Goal: Task Accomplishment & Management: Use online tool/utility

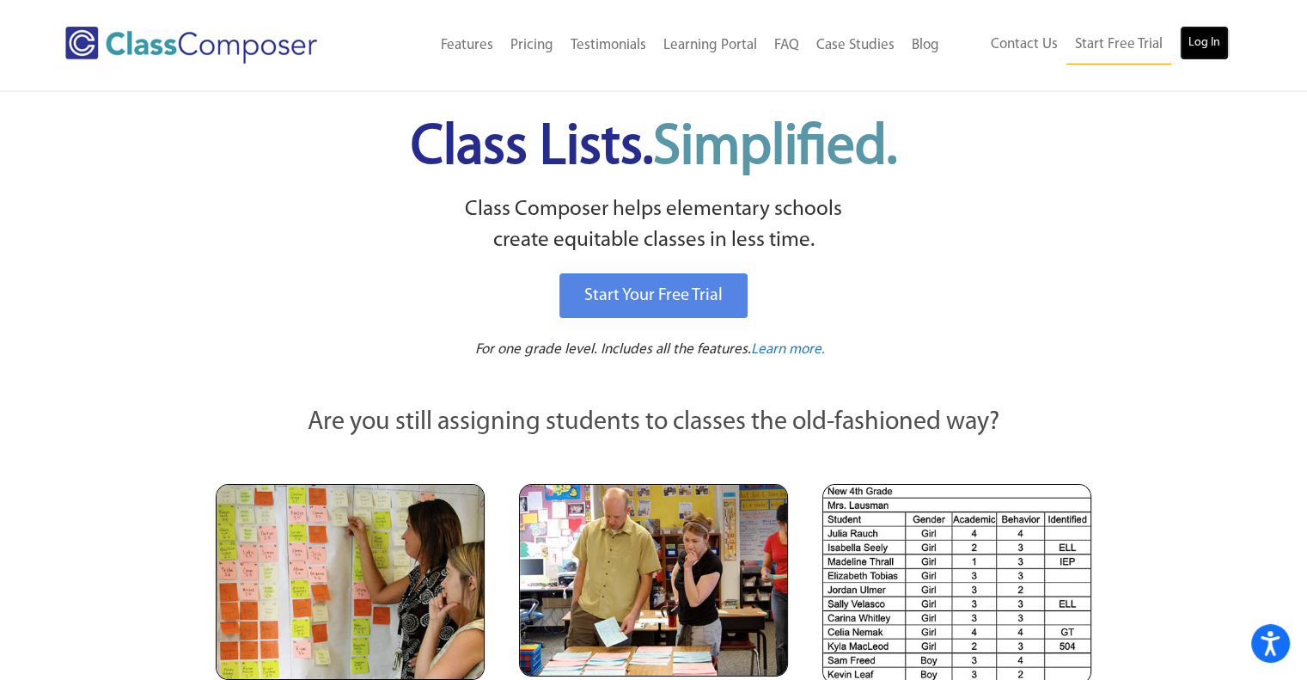
click at [1221, 39] on link "Log In" at bounding box center [1204, 43] width 49 height 34
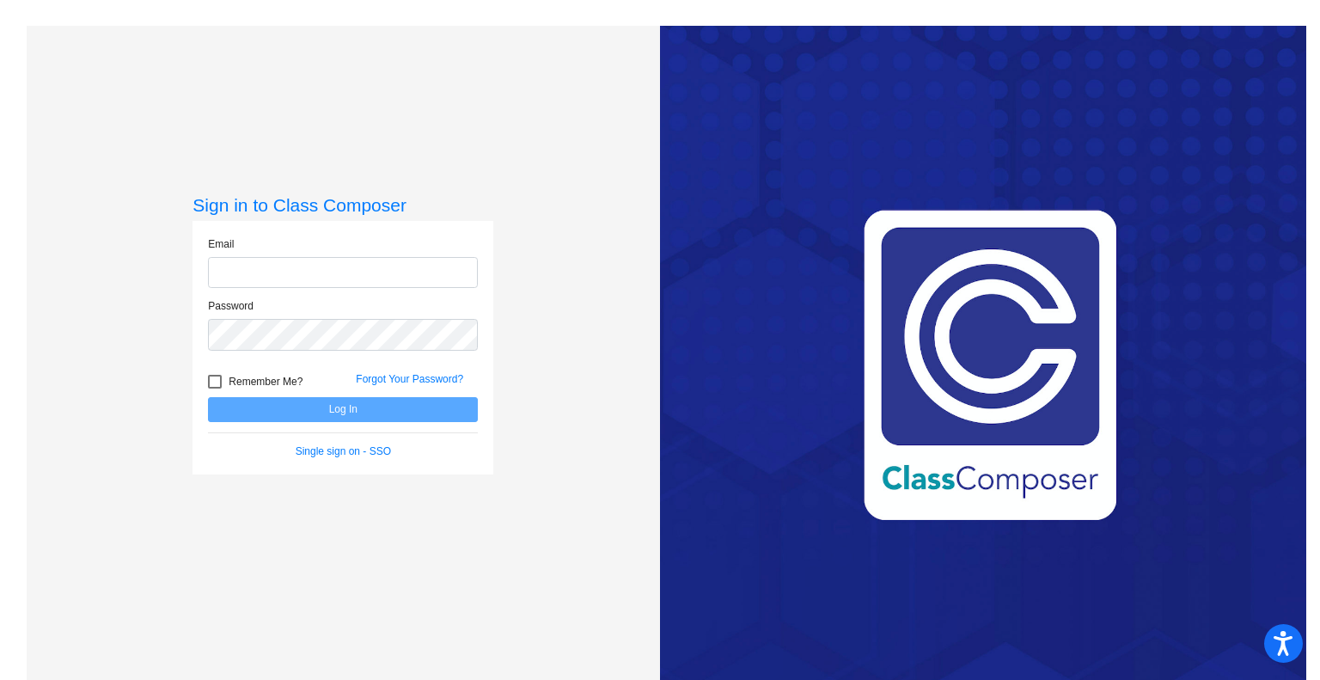
click at [382, 270] on input "email" at bounding box center [343, 273] width 270 height 32
type input "[EMAIL_ADDRESS][DOMAIN_NAME]"
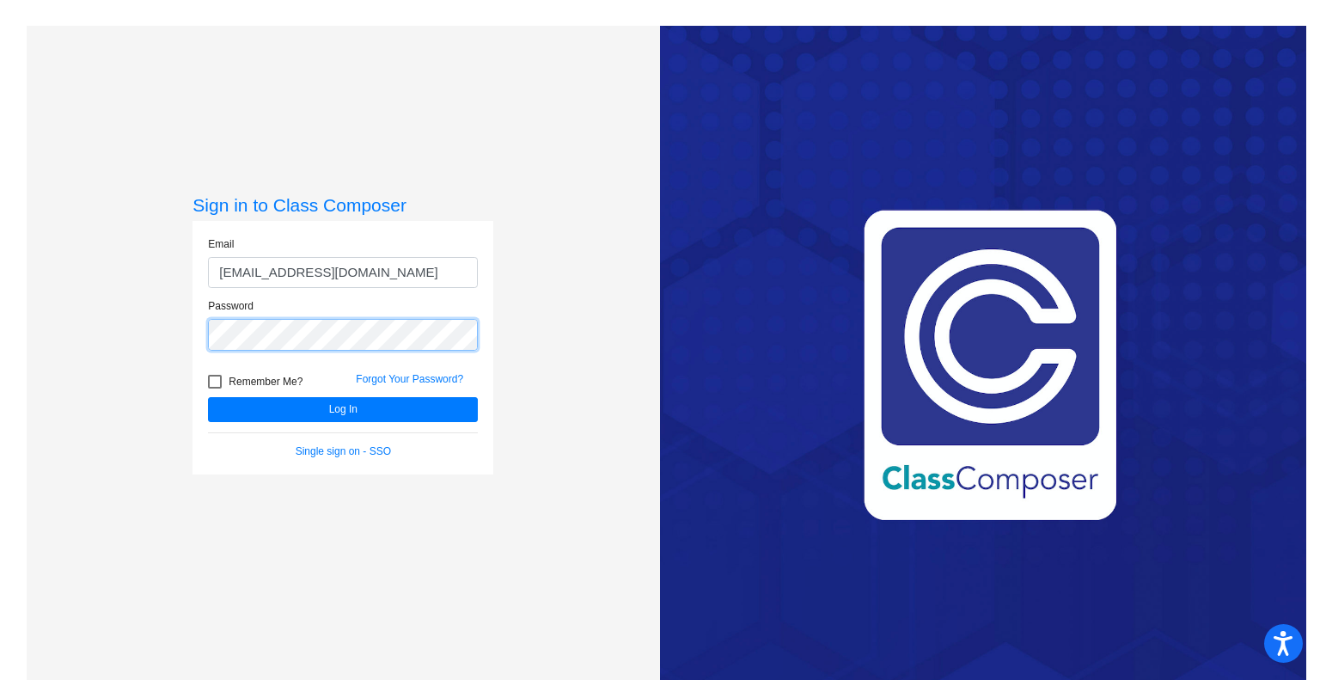
click at [208, 397] on button "Log In" at bounding box center [343, 409] width 270 height 25
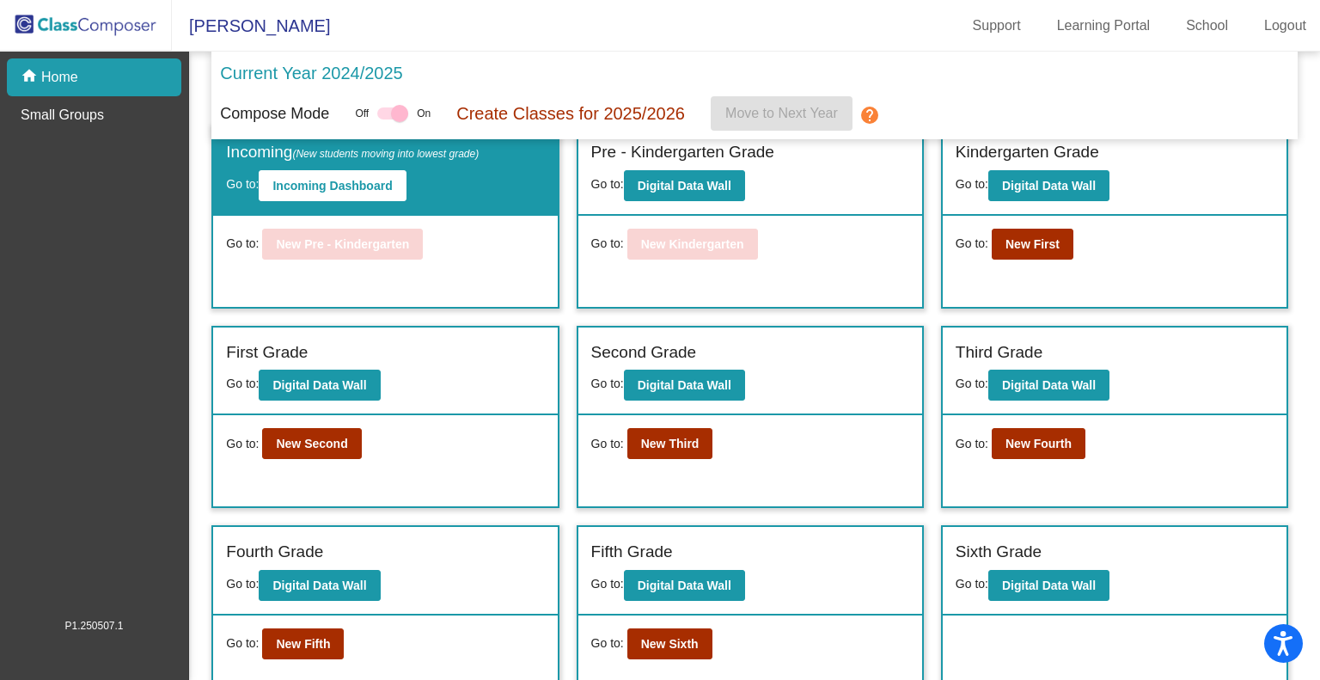
scroll to position [46, 0]
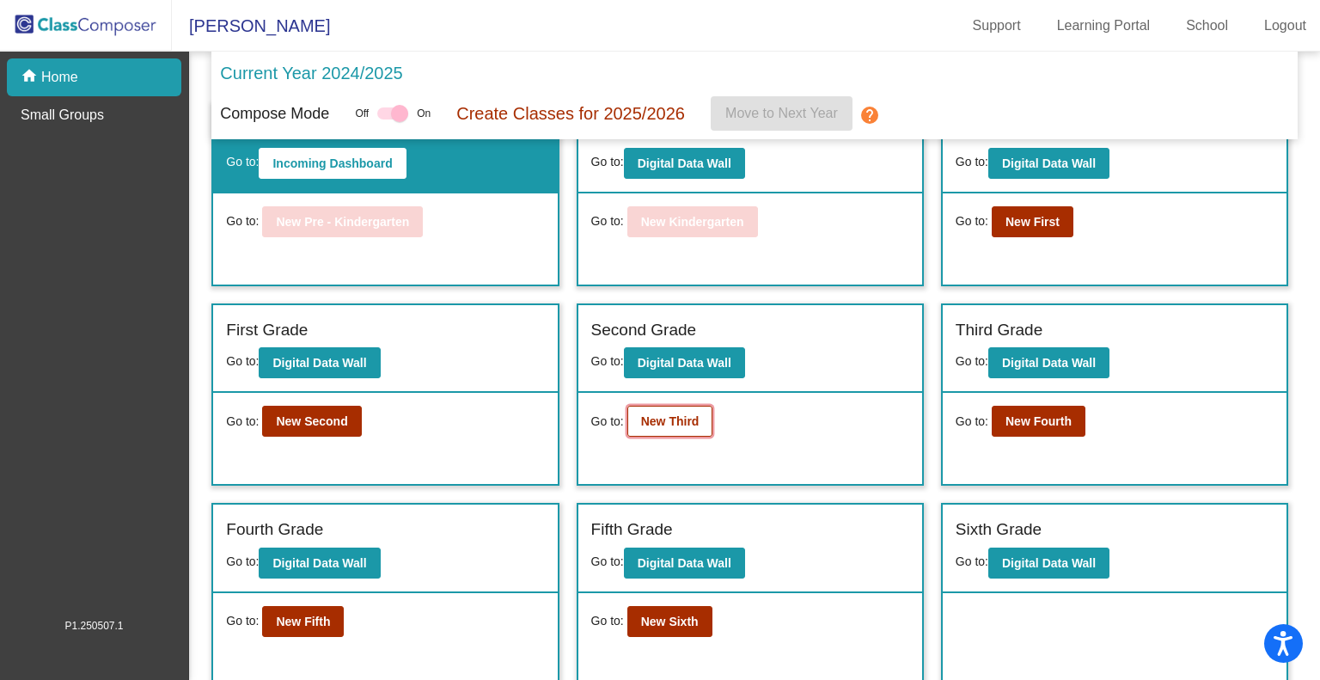
click at [666, 410] on button "New Third" at bounding box center [670, 421] width 86 height 31
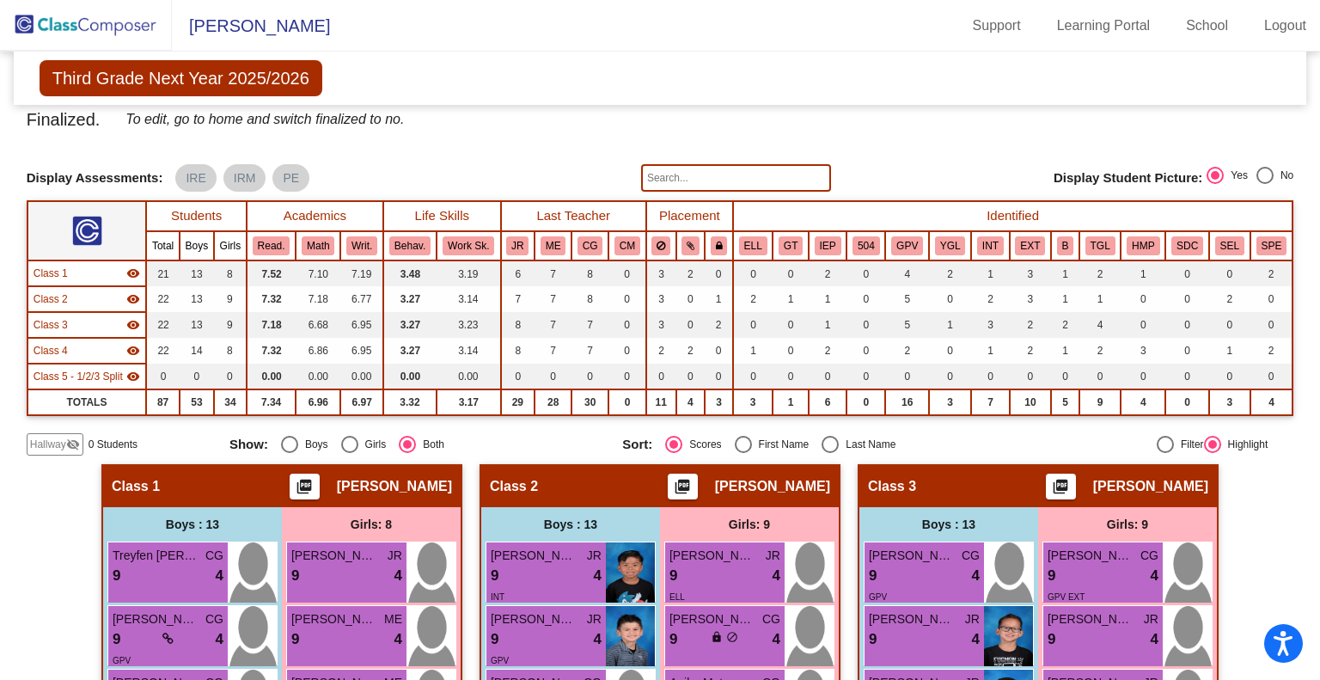
scroll to position [3, 0]
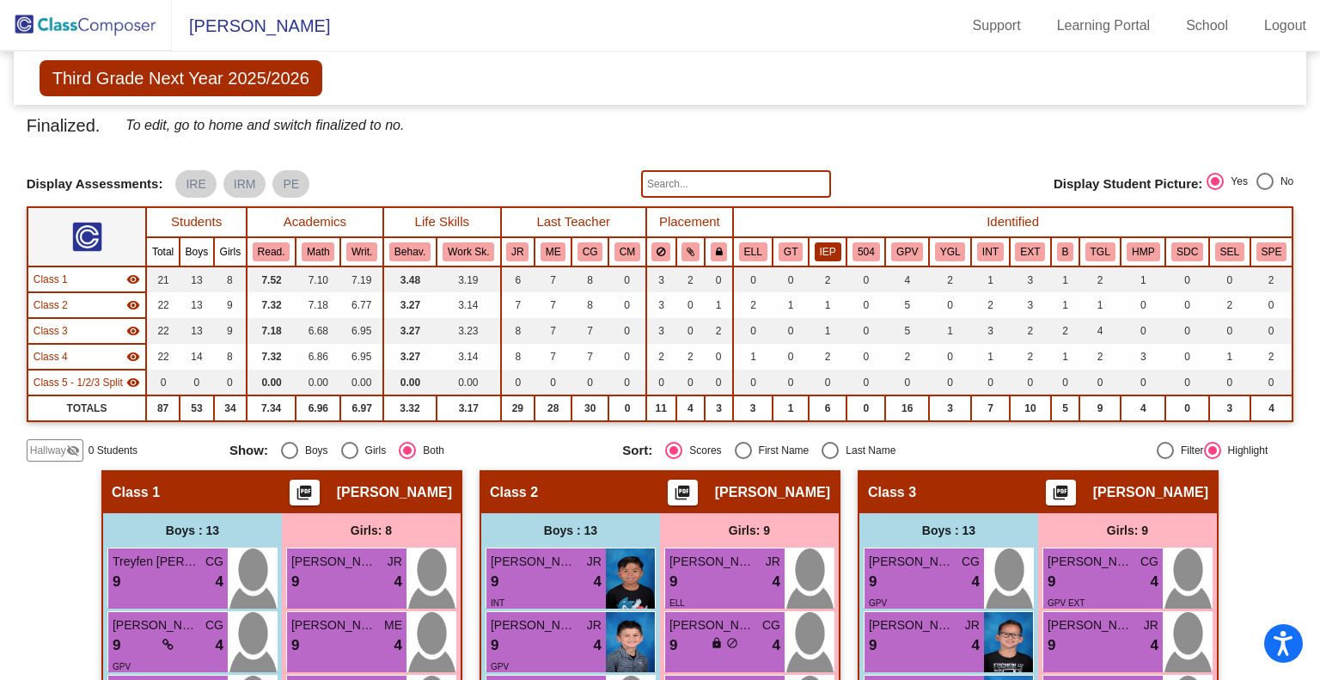
click at [825, 252] on button "IEP" at bounding box center [828, 251] width 27 height 19
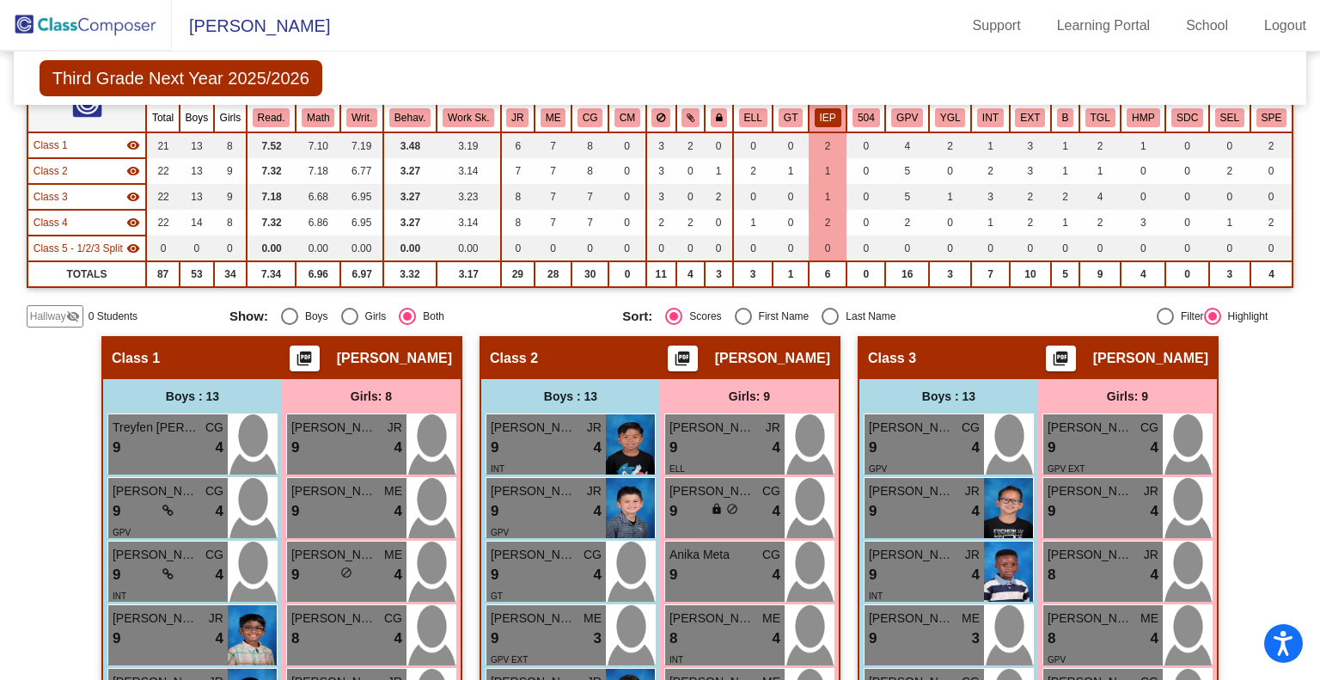
scroll to position [0, 0]
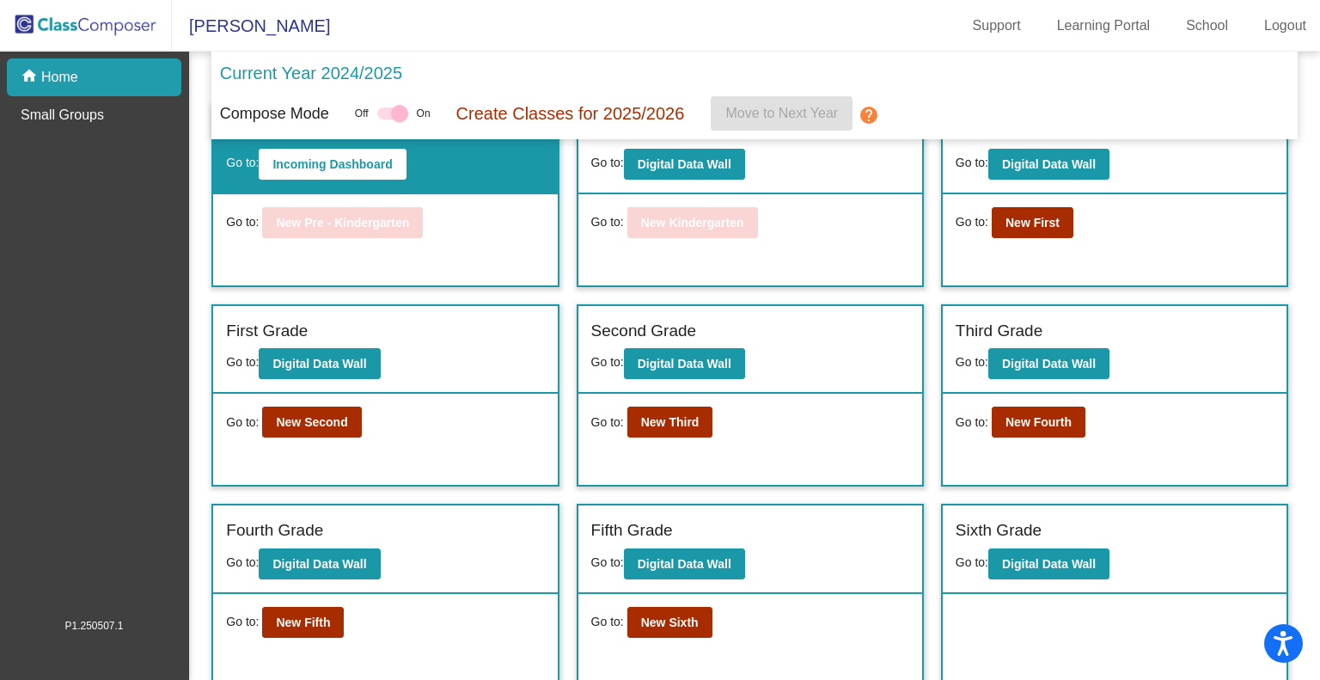
scroll to position [46, 0]
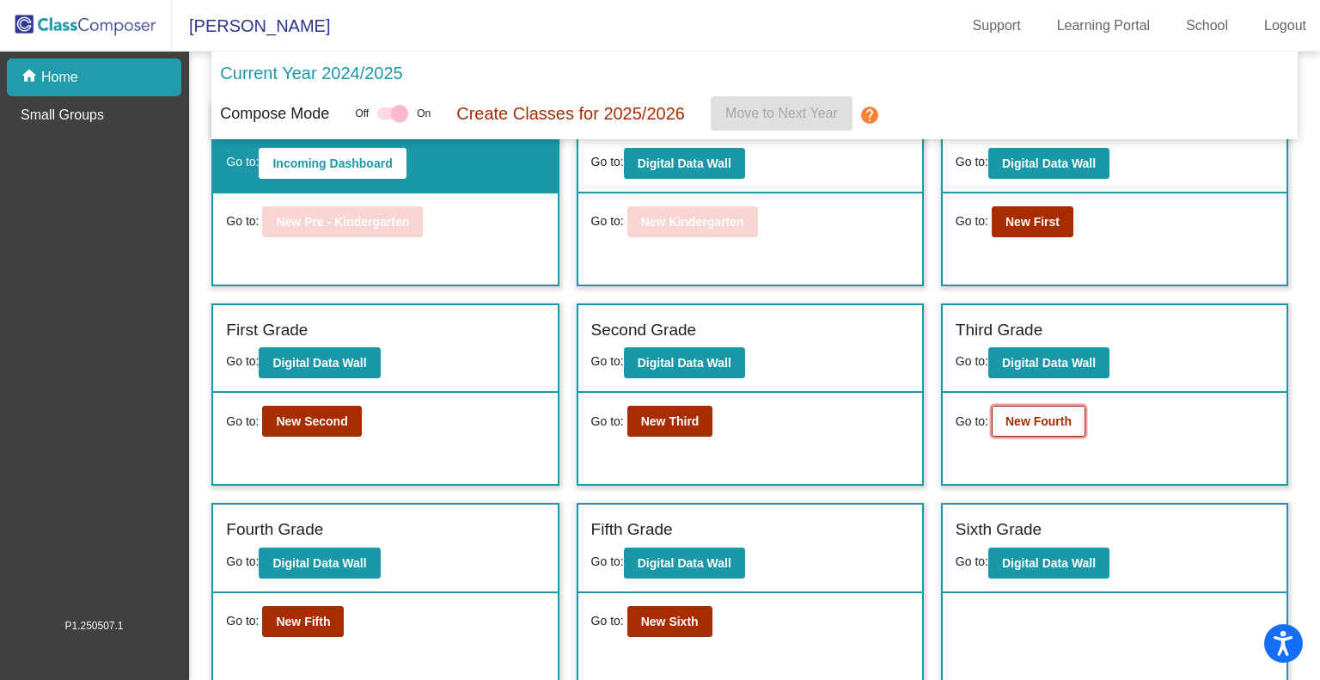
click at [1056, 419] on b "New Fourth" at bounding box center [1039, 421] width 66 height 14
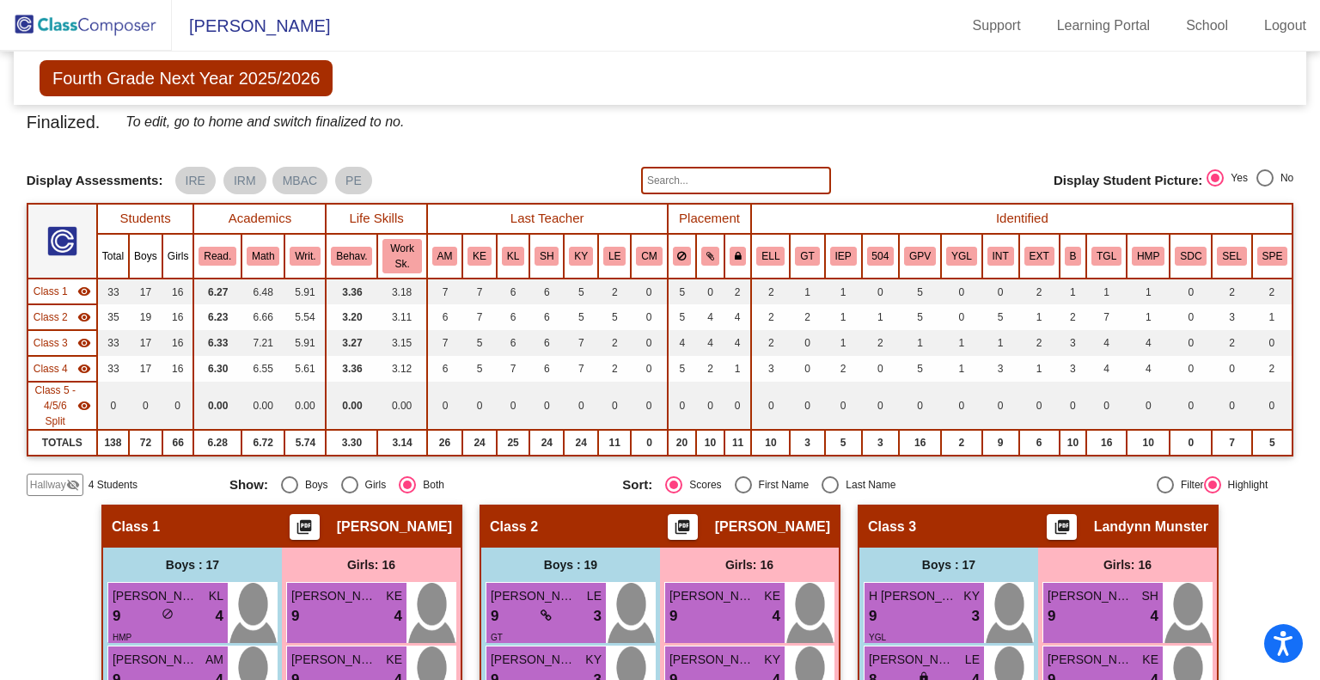
scroll to position [3, 0]
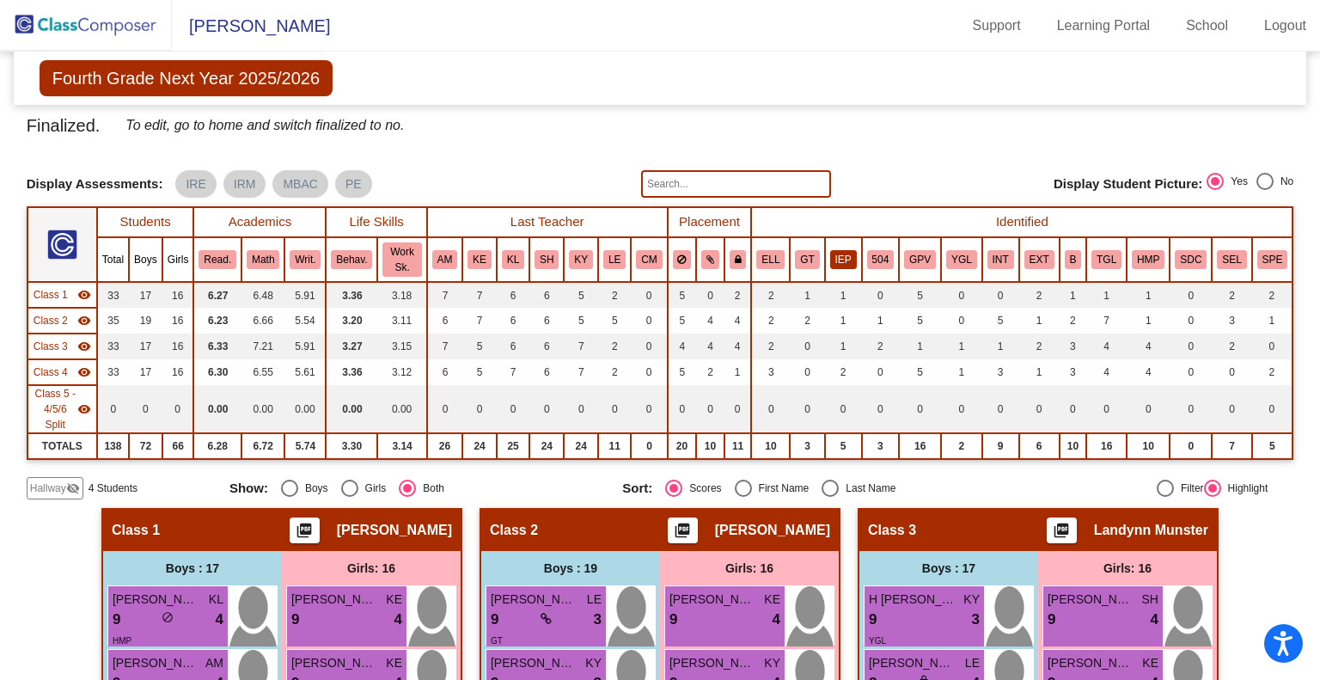
click at [842, 259] on button "IEP" at bounding box center [843, 259] width 27 height 19
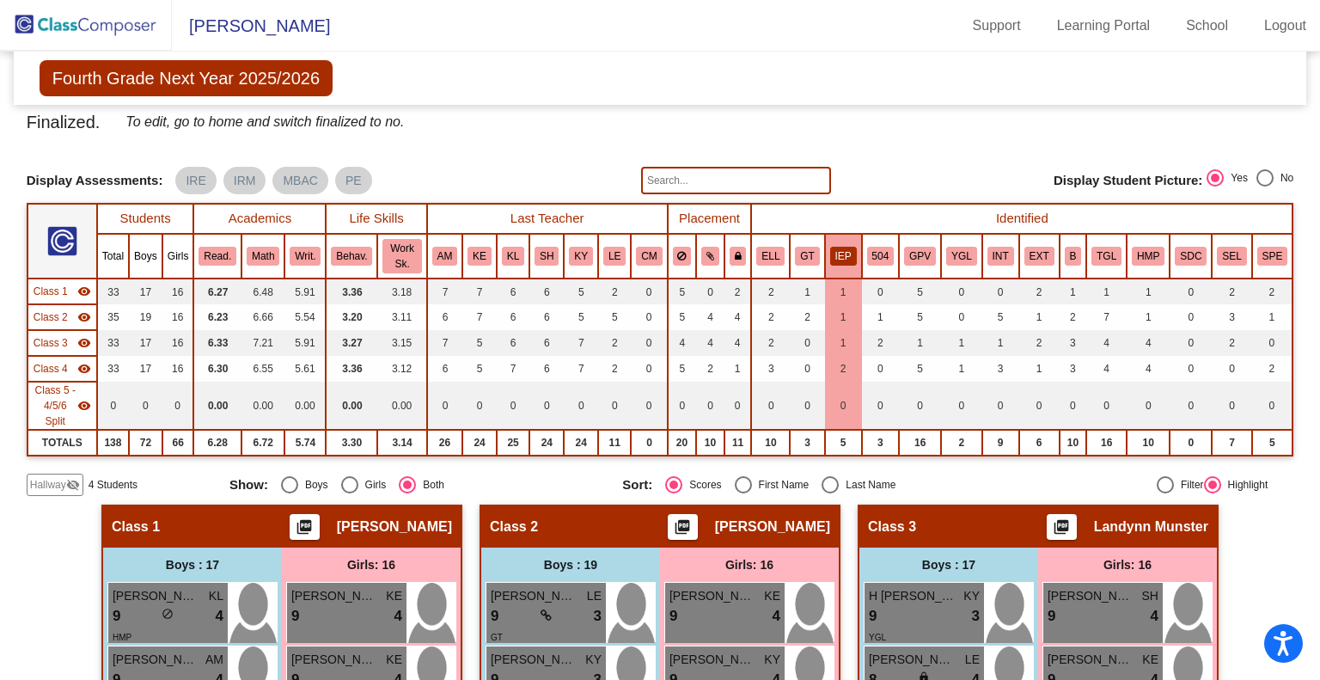
scroll to position [0, 0]
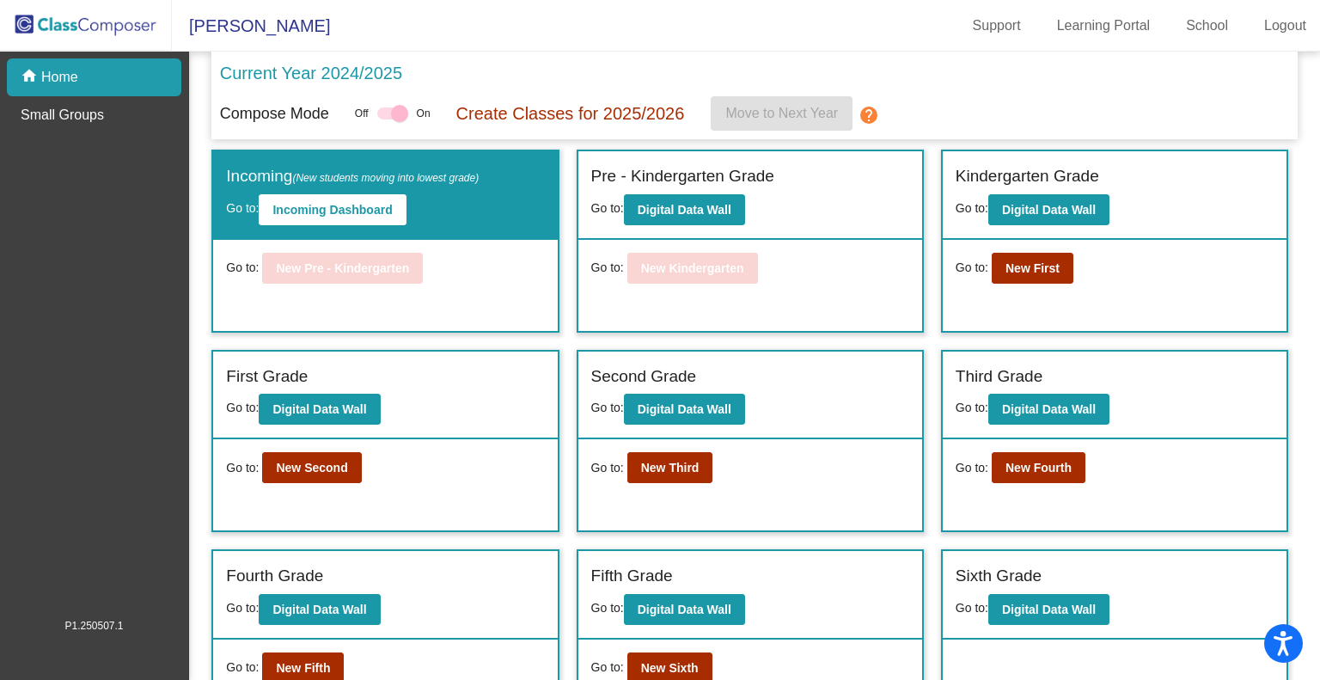
scroll to position [46, 0]
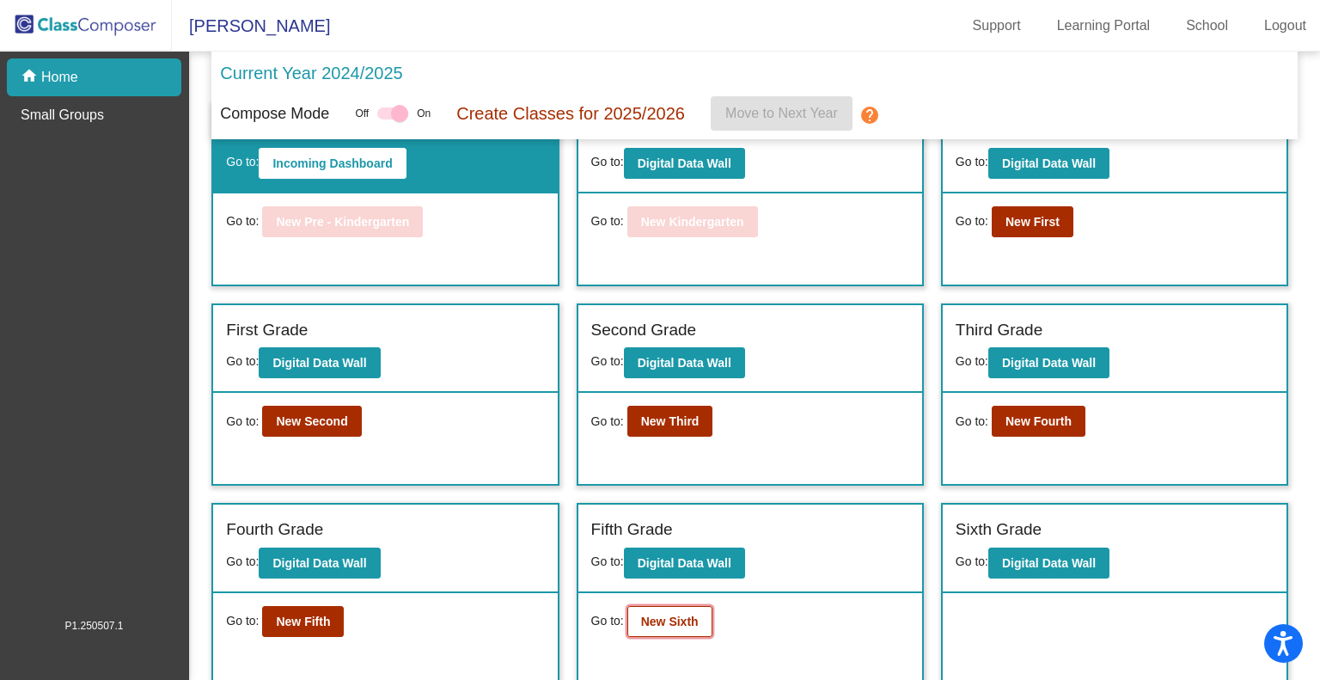
click at [641, 616] on b "New Sixth" at bounding box center [670, 622] width 58 height 14
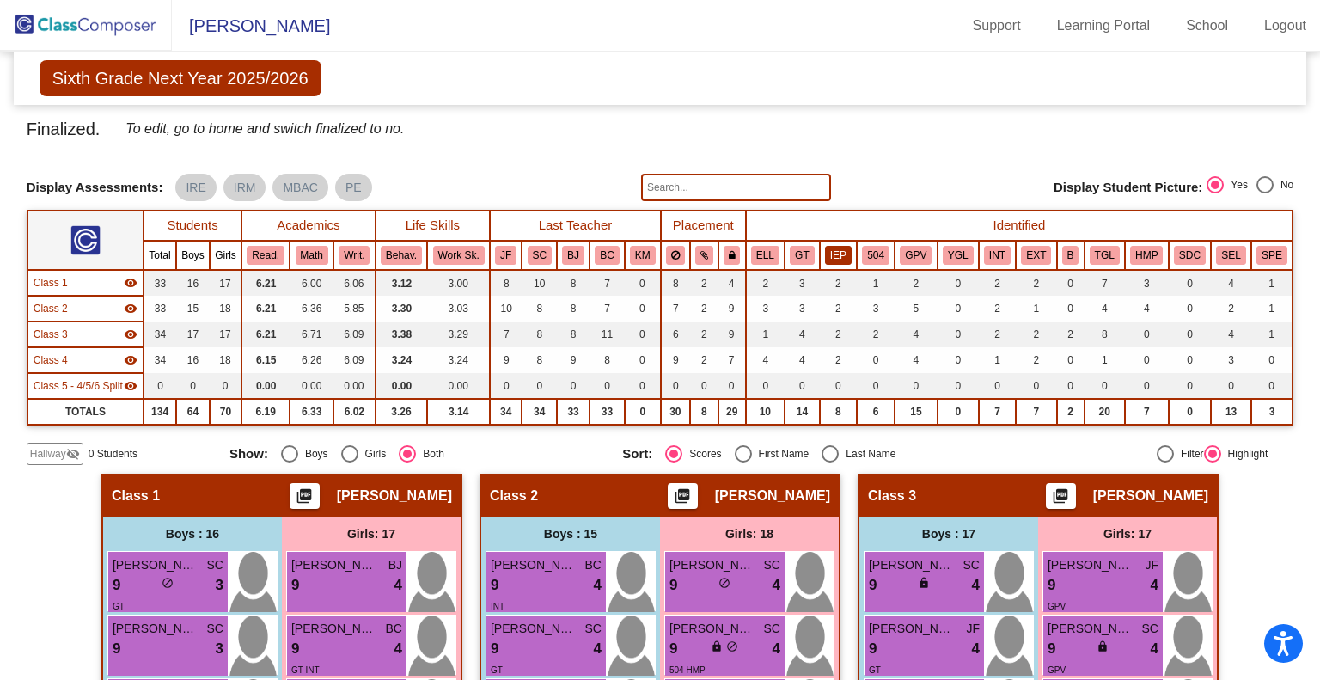
click at [836, 254] on button "IEP" at bounding box center [838, 255] width 27 height 19
